Goal: Register for event/course

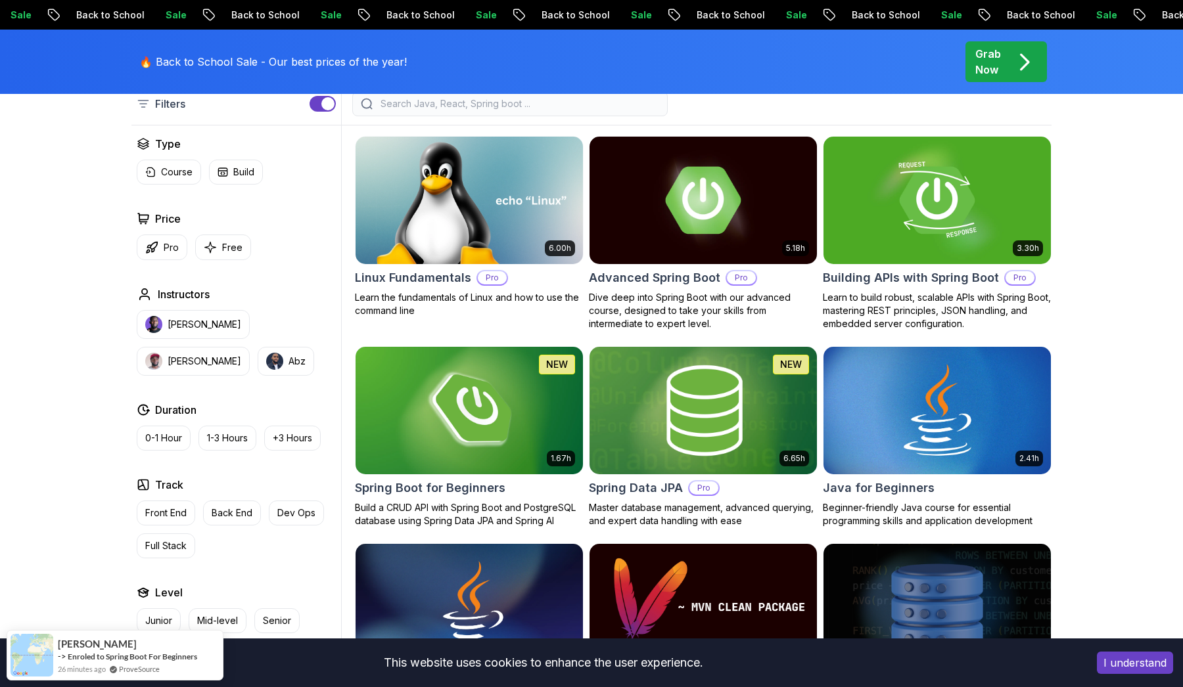
scroll to position [352, 0]
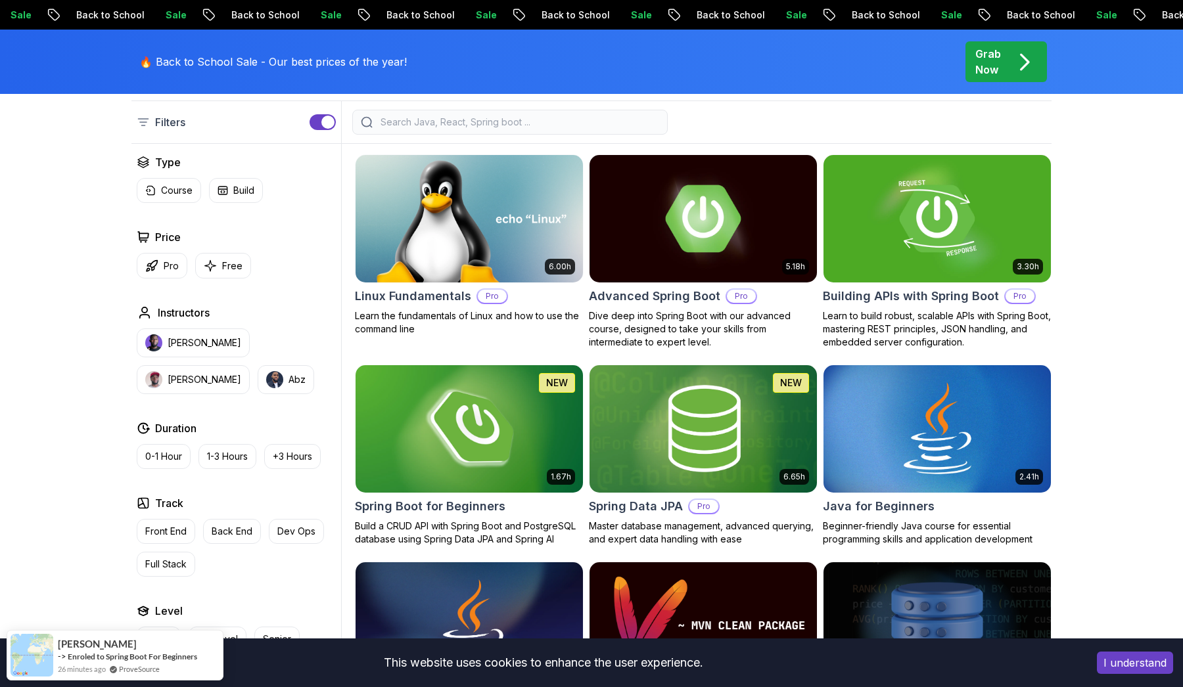
click at [519, 452] on img at bounding box center [469, 428] width 239 height 133
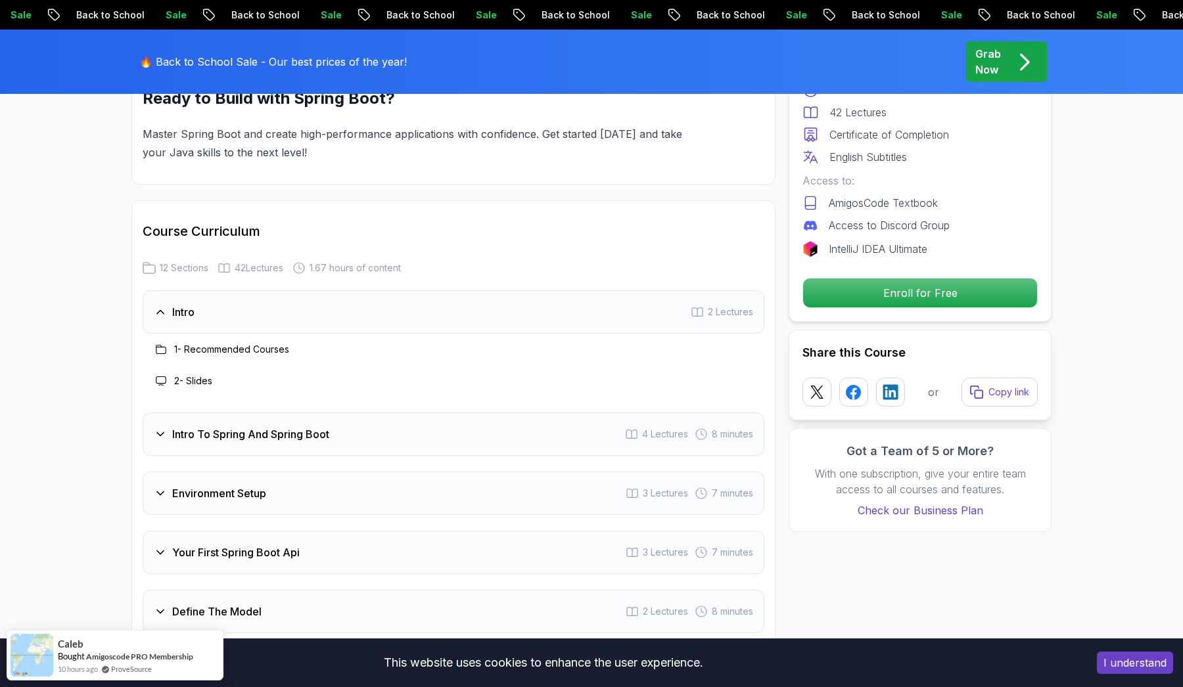
scroll to position [1552, 0]
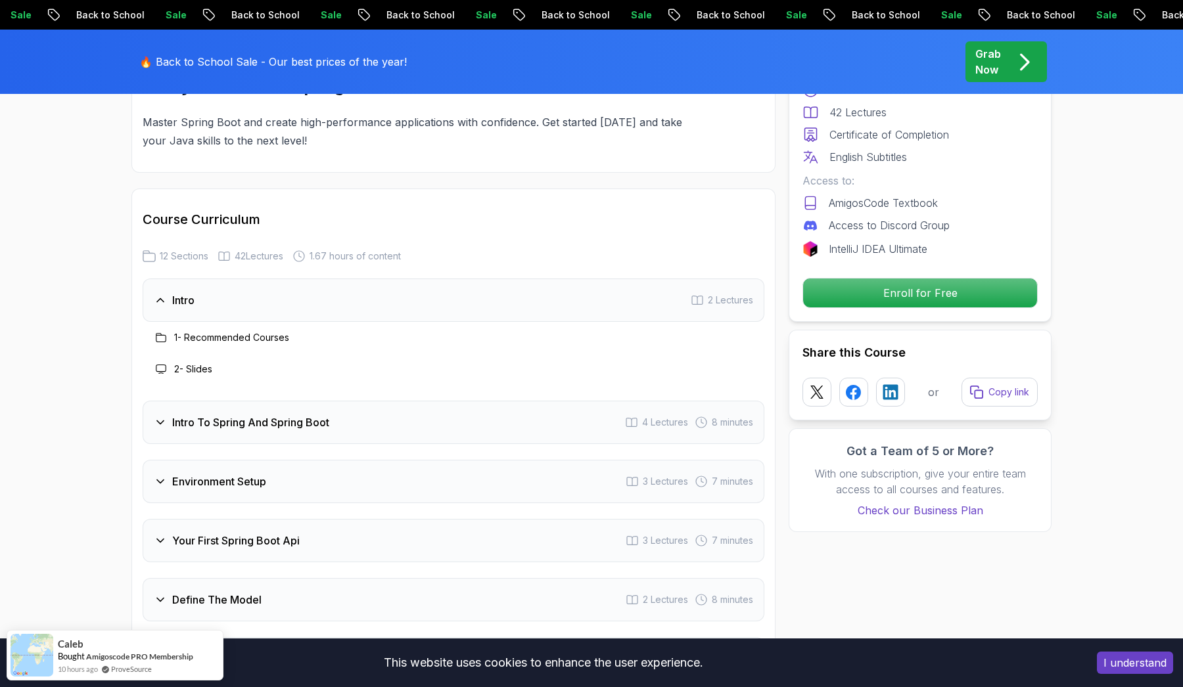
click at [543, 415] on div "Intro To Spring And Spring Boot 4 Lectures 8 minutes" at bounding box center [454, 422] width 622 height 43
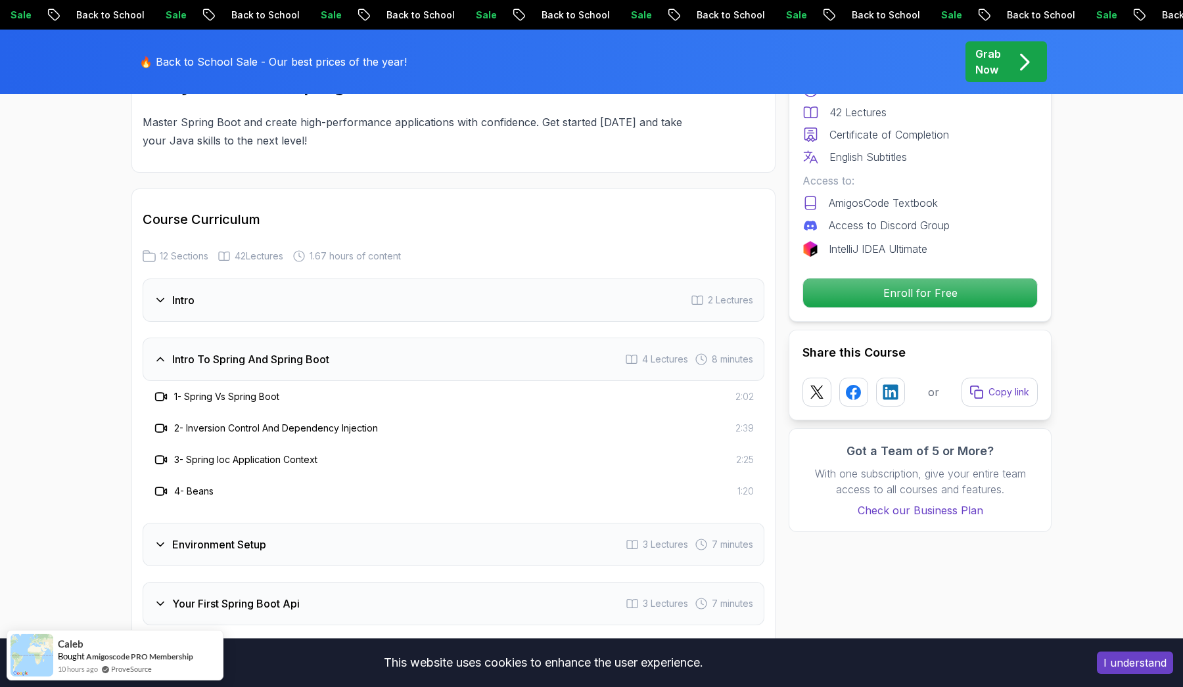
click at [553, 444] on div "3 - Spring Ioc Application Context 2:25" at bounding box center [454, 460] width 622 height 32
click at [455, 523] on div "Environment Setup 3 Lectures 7 minutes" at bounding box center [454, 544] width 622 height 43
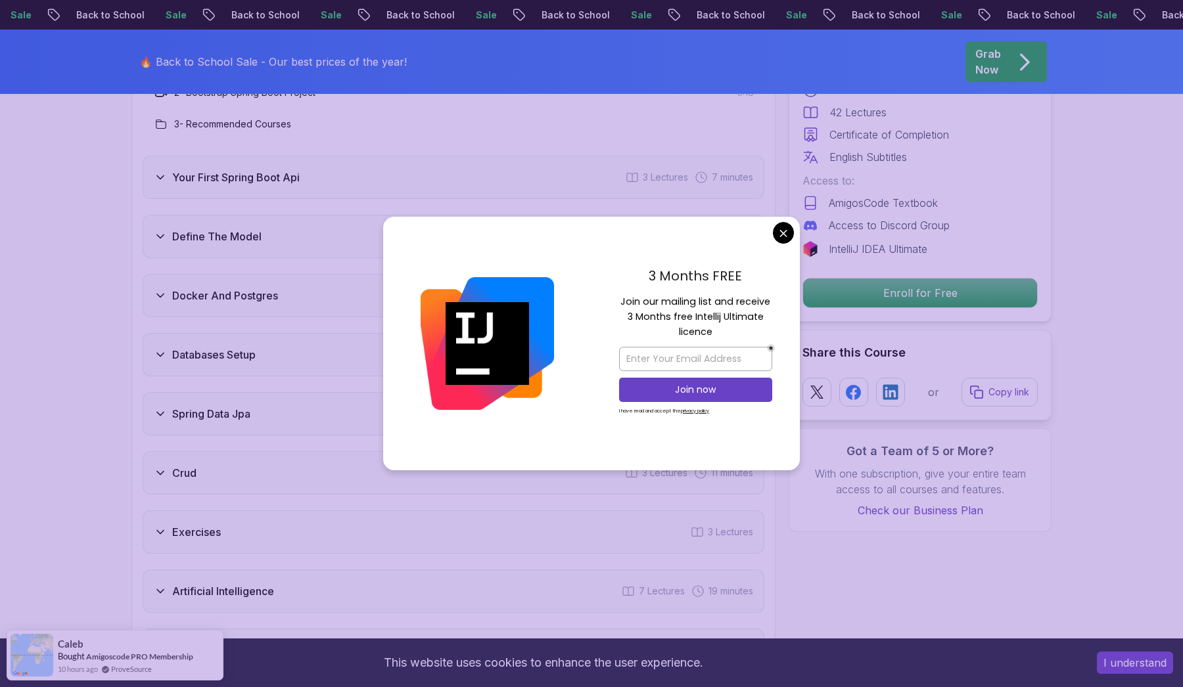
scroll to position [1950, 0]
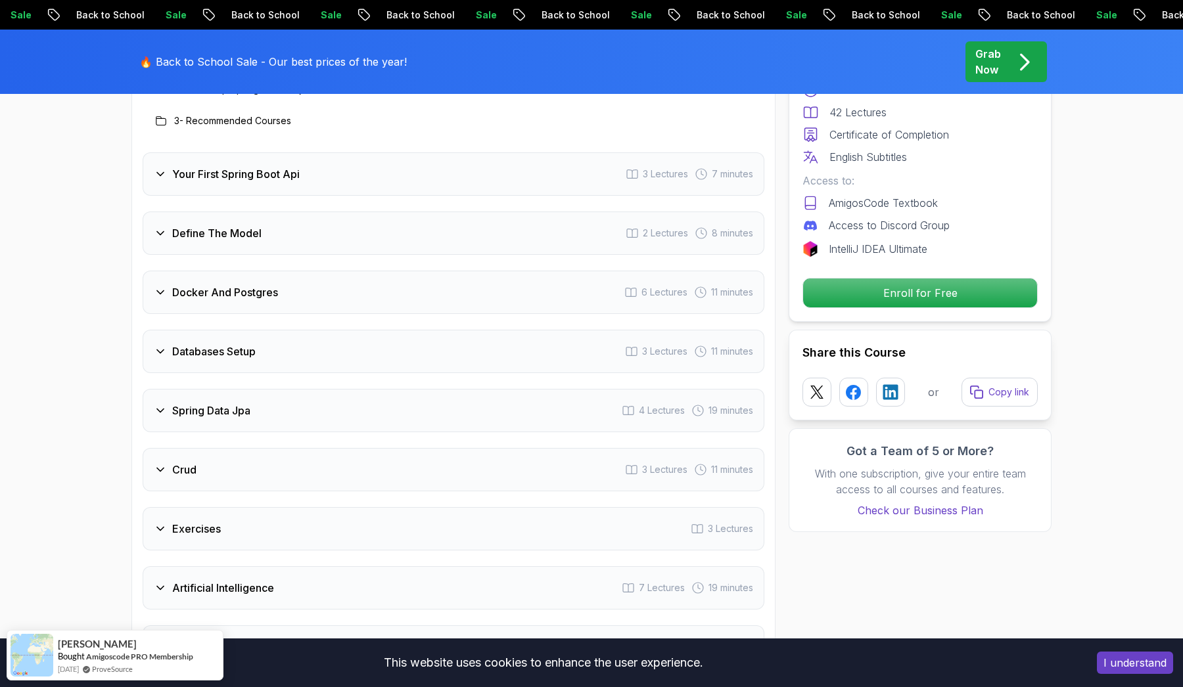
click at [449, 285] on div "Docker And Postgres 6 Lectures 11 minutes" at bounding box center [454, 292] width 622 height 43
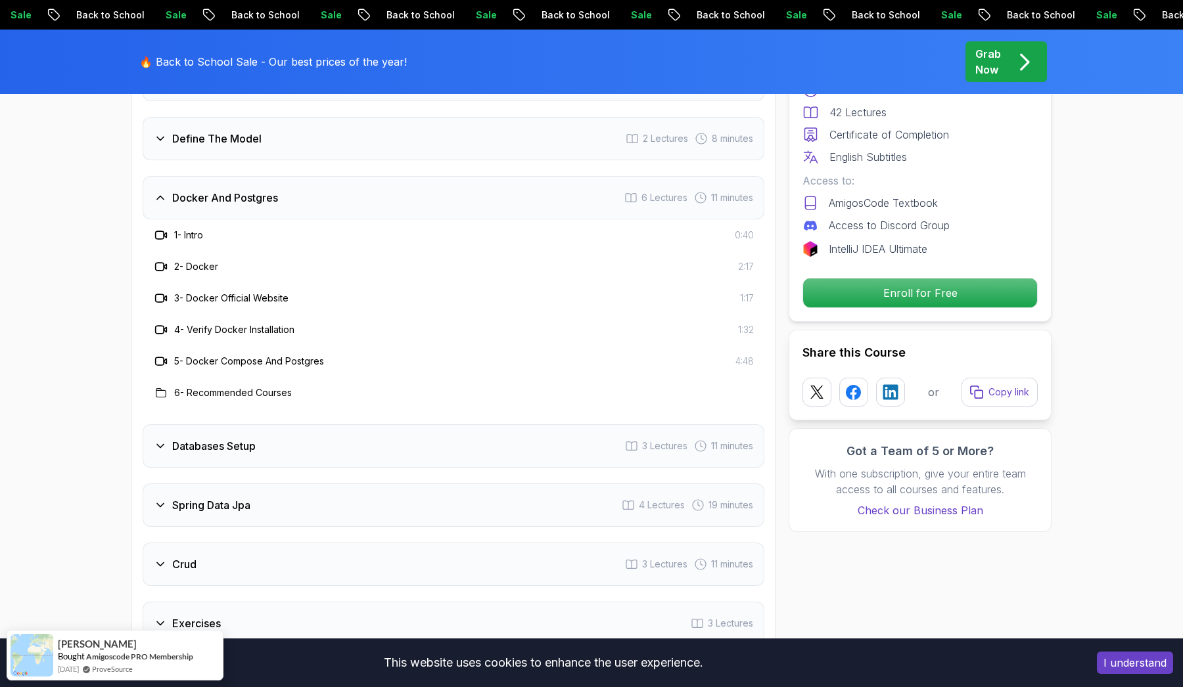
click at [503, 426] on div "Databases Setup 3 Lectures 11 minutes" at bounding box center [454, 446] width 622 height 43
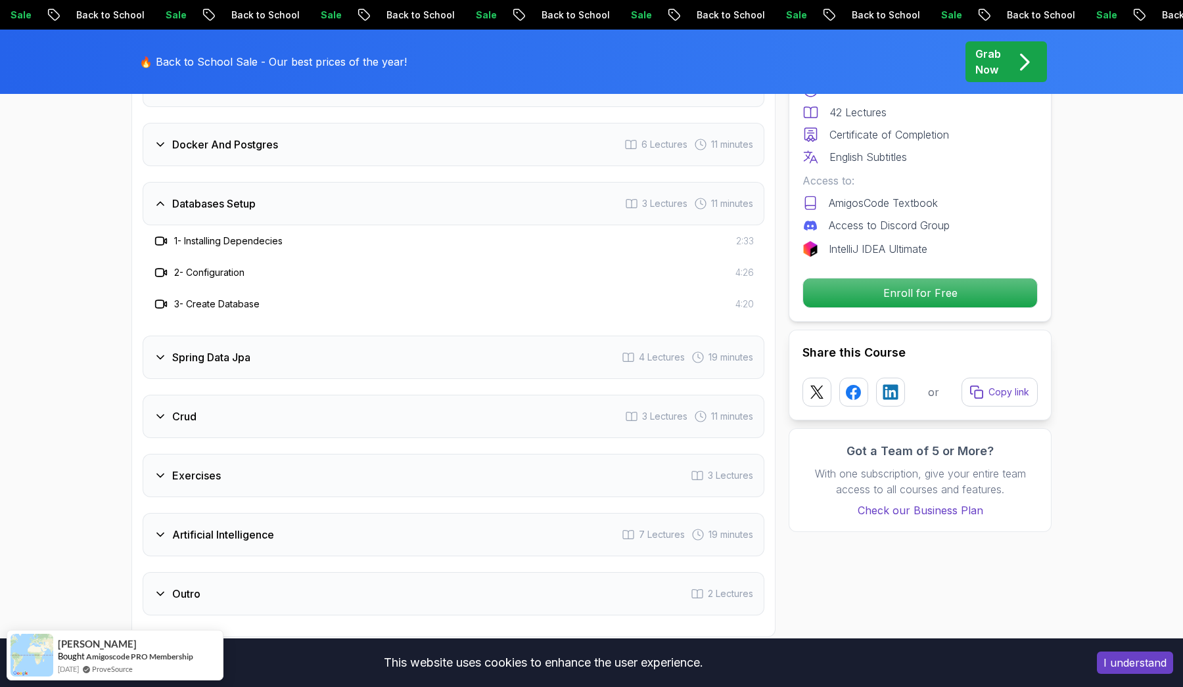
scroll to position [2005, 0]
click at [486, 334] on div "Spring Data Jpa 4 Lectures 19 minutes" at bounding box center [454, 355] width 622 height 43
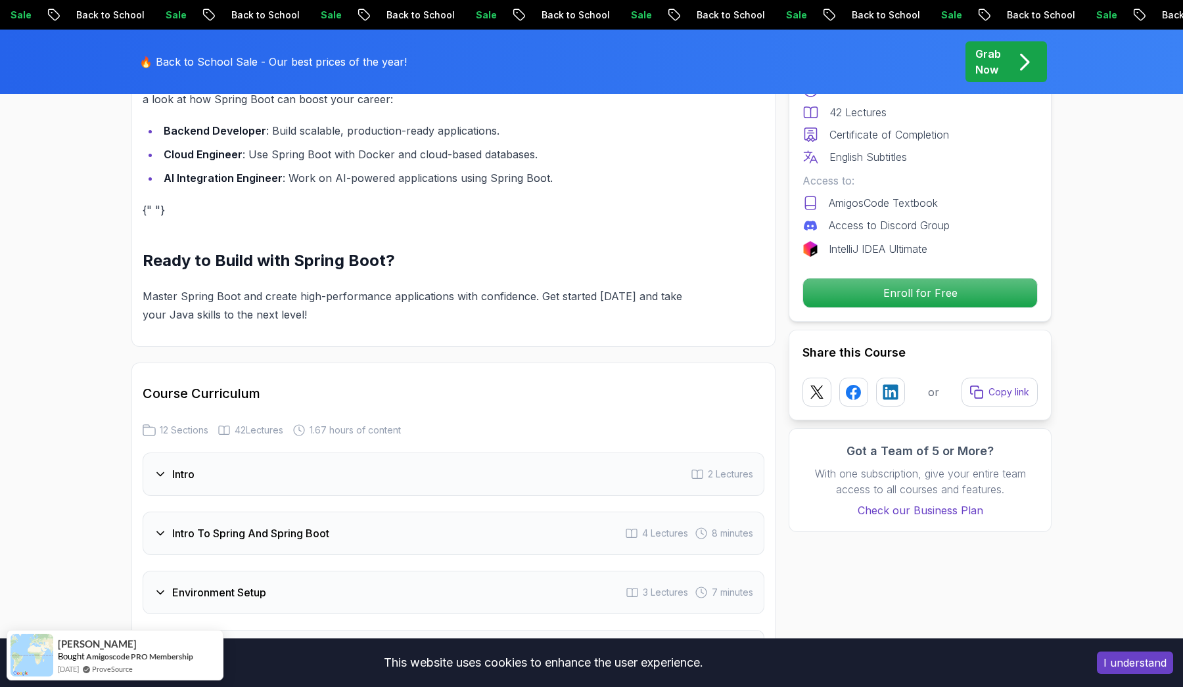
scroll to position [1418, 0]
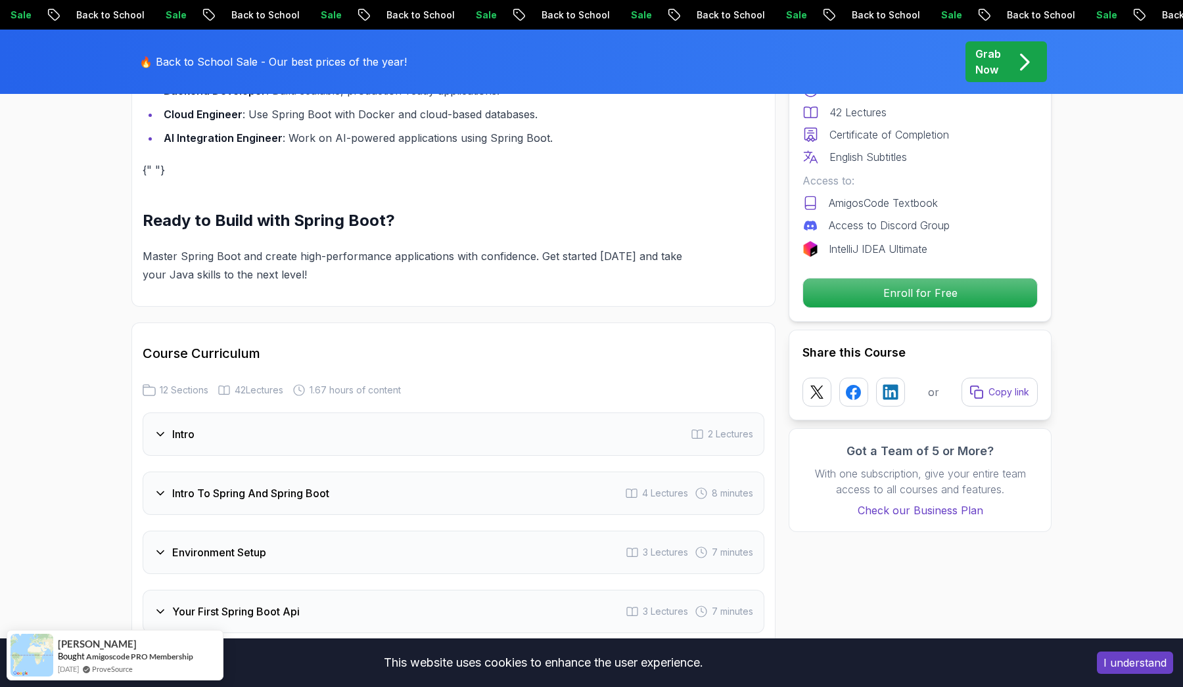
click at [438, 472] on div "Intro To Spring And Spring Boot 4 Lectures 8 minutes" at bounding box center [454, 493] width 622 height 43
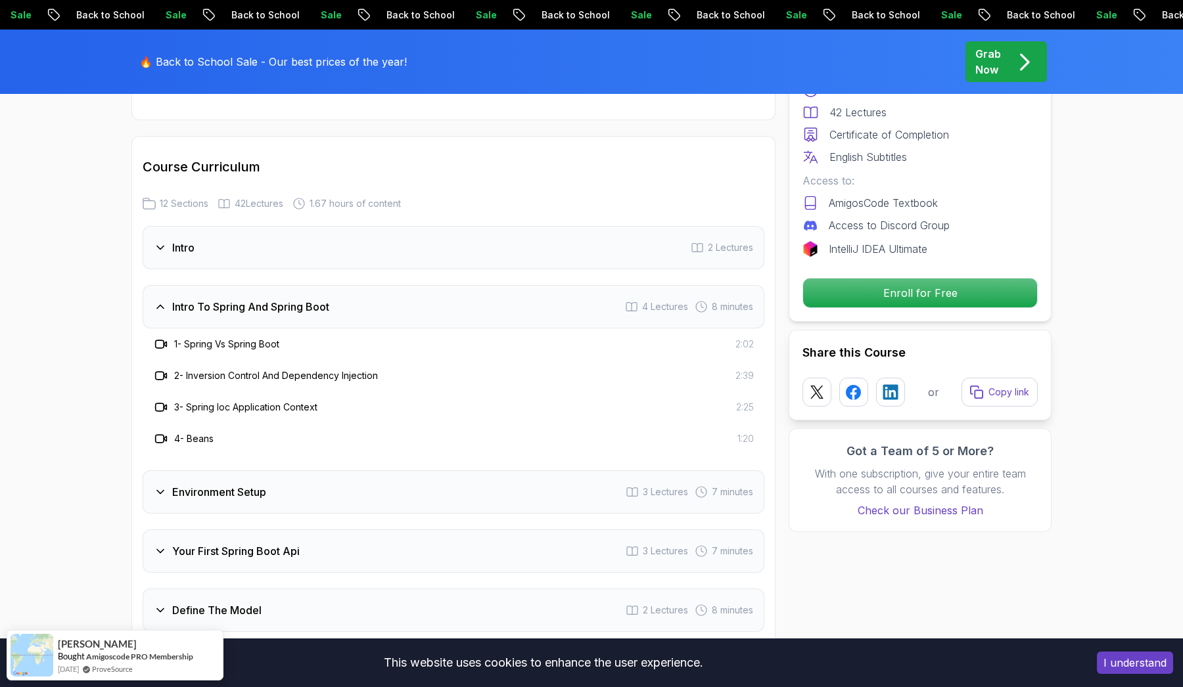
scroll to position [1608, 0]
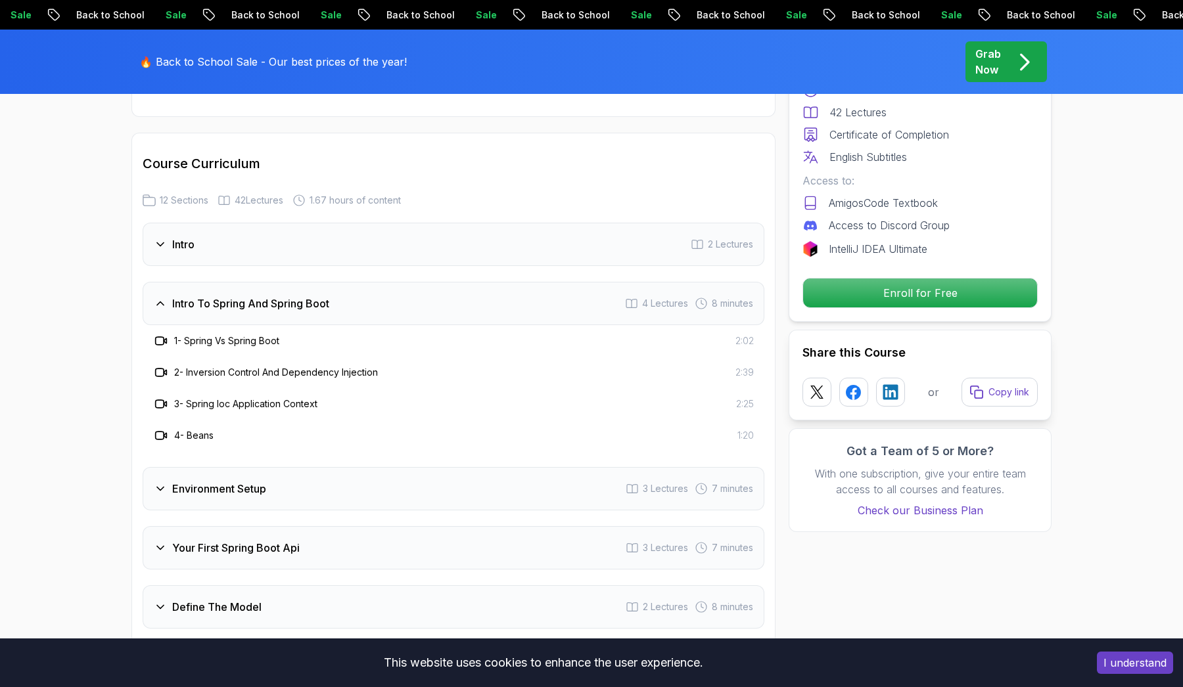
click at [448, 474] on div "Environment Setup 3 Lectures 7 minutes" at bounding box center [454, 488] width 622 height 43
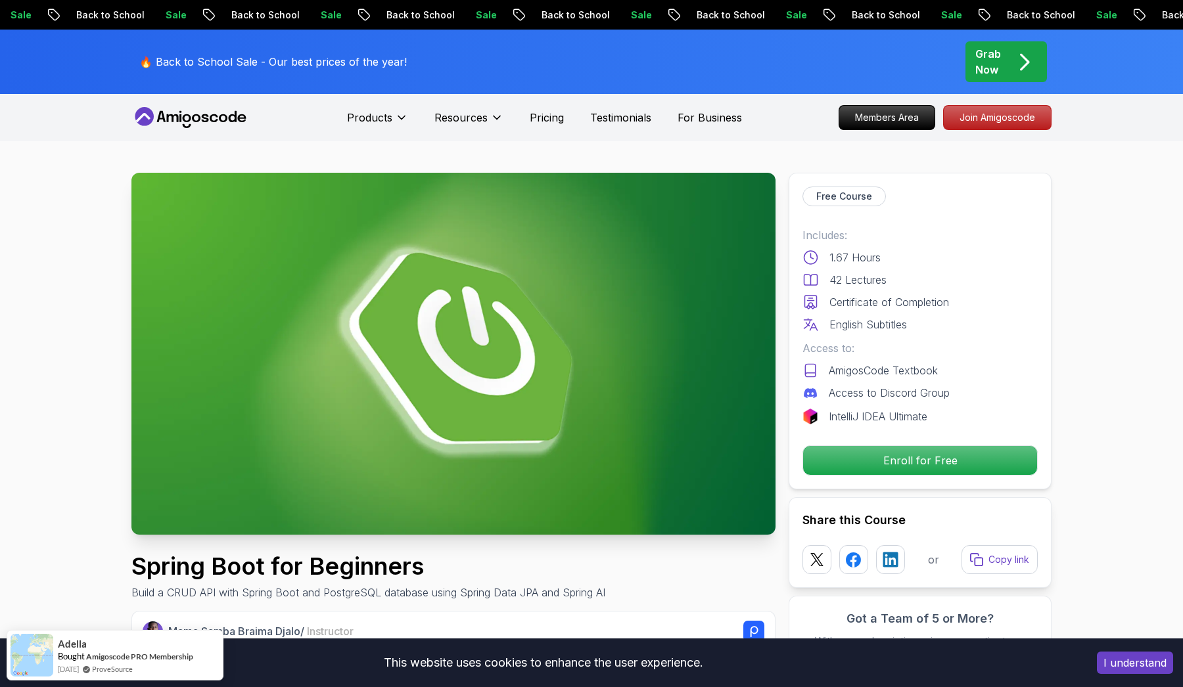
scroll to position [0, 0]
click at [987, 459] on p "Enroll for Free" at bounding box center [920, 461] width 222 height 28
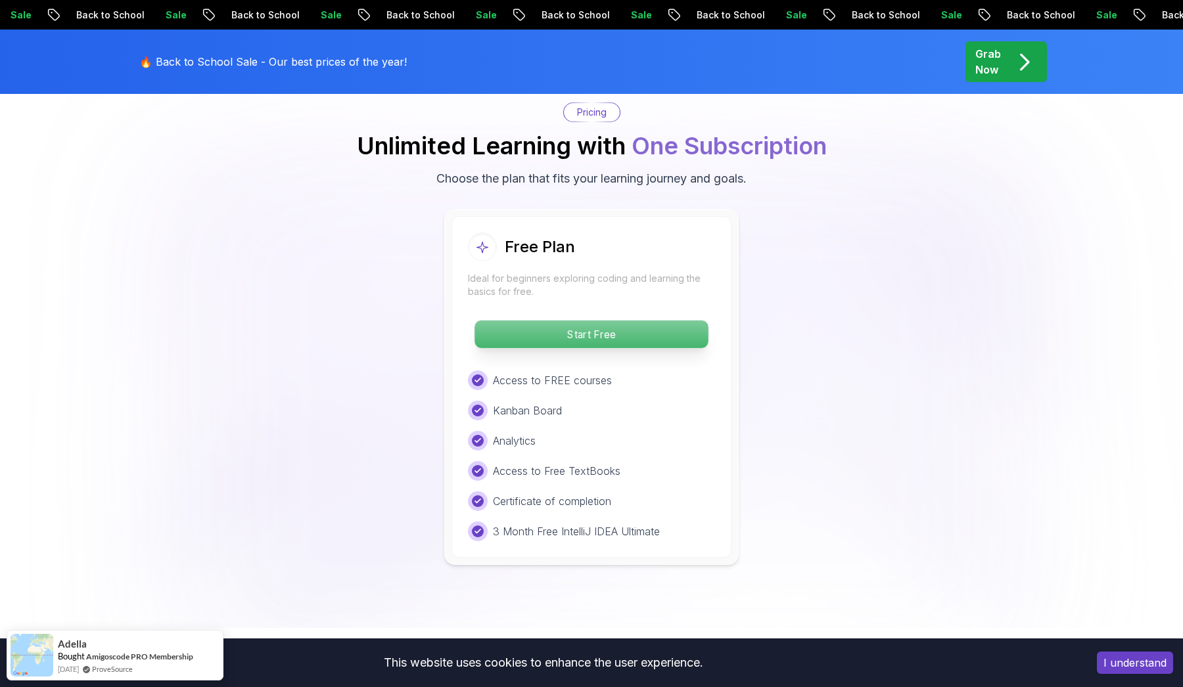
click at [662, 328] on p "Start Free" at bounding box center [591, 335] width 233 height 28
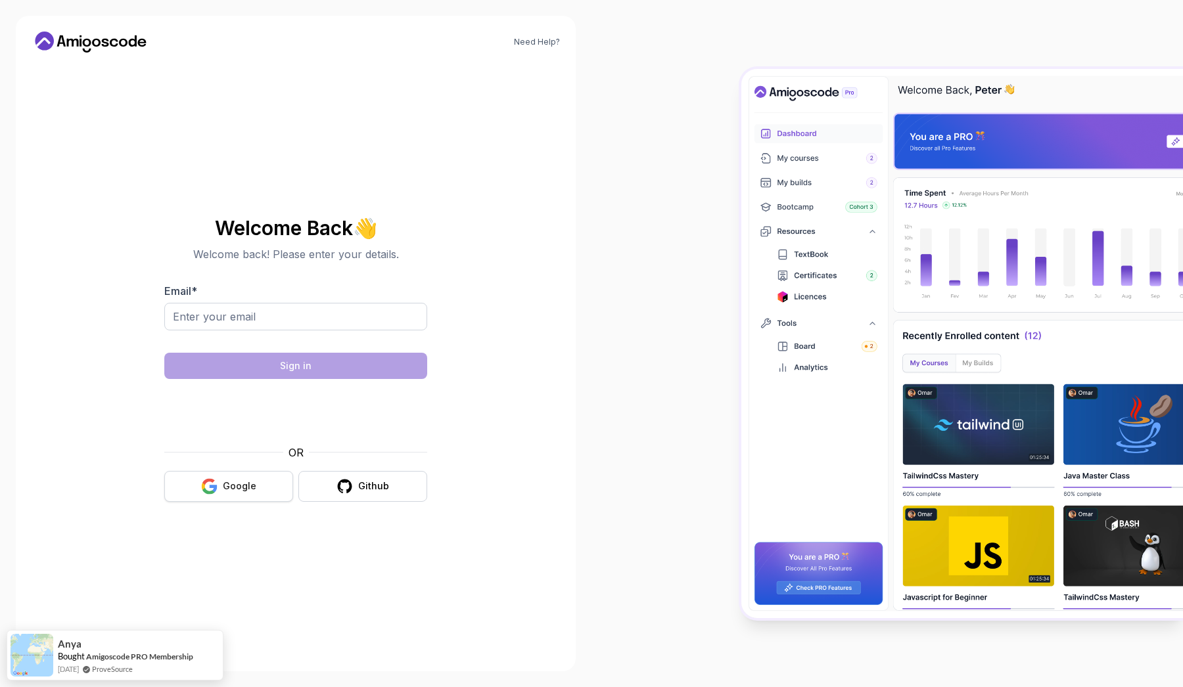
click at [233, 485] on div "Google" at bounding box center [240, 486] width 34 height 13
